Goal: Understand process/instructions: Learn about a topic

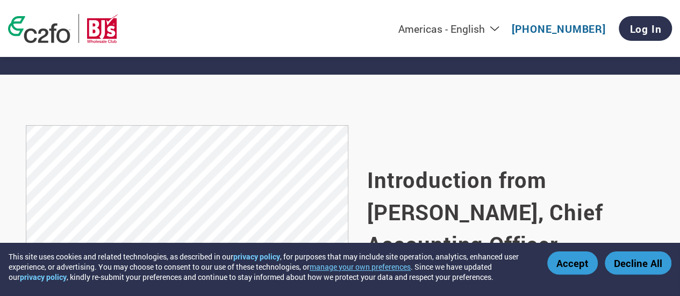
scroll to position [699, 0]
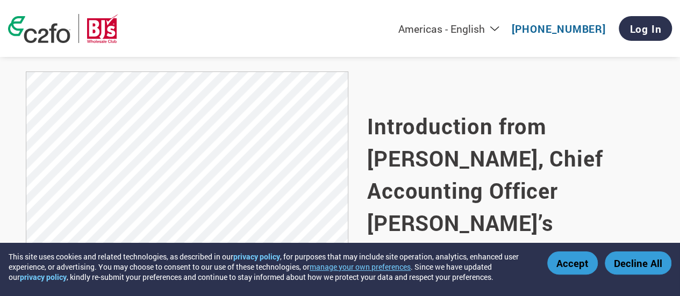
click at [676, 108] on section "Introduction from [PERSON_NAME], Chief Accounting Officer [PERSON_NAME]’s Whole…" at bounding box center [340, 207] width 680 height 372
click at [565, 266] on button "Accept" at bounding box center [572, 263] width 51 height 23
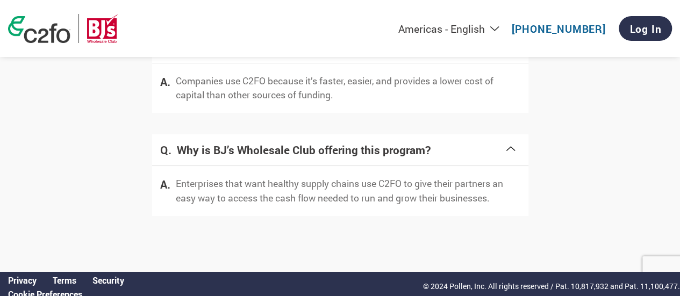
scroll to position [2318, 0]
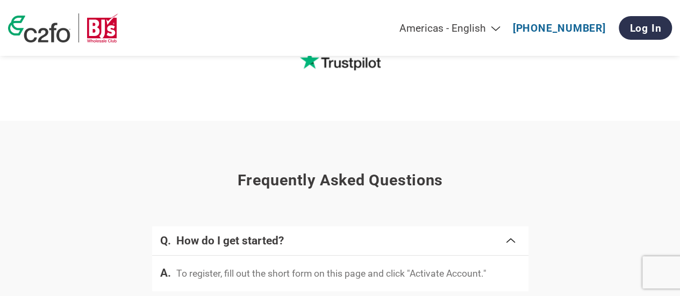
scroll to position [1989, 0]
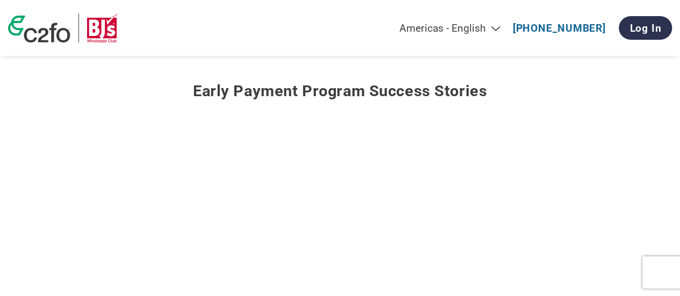
scroll to position [1397, 0]
